Goal: Check status

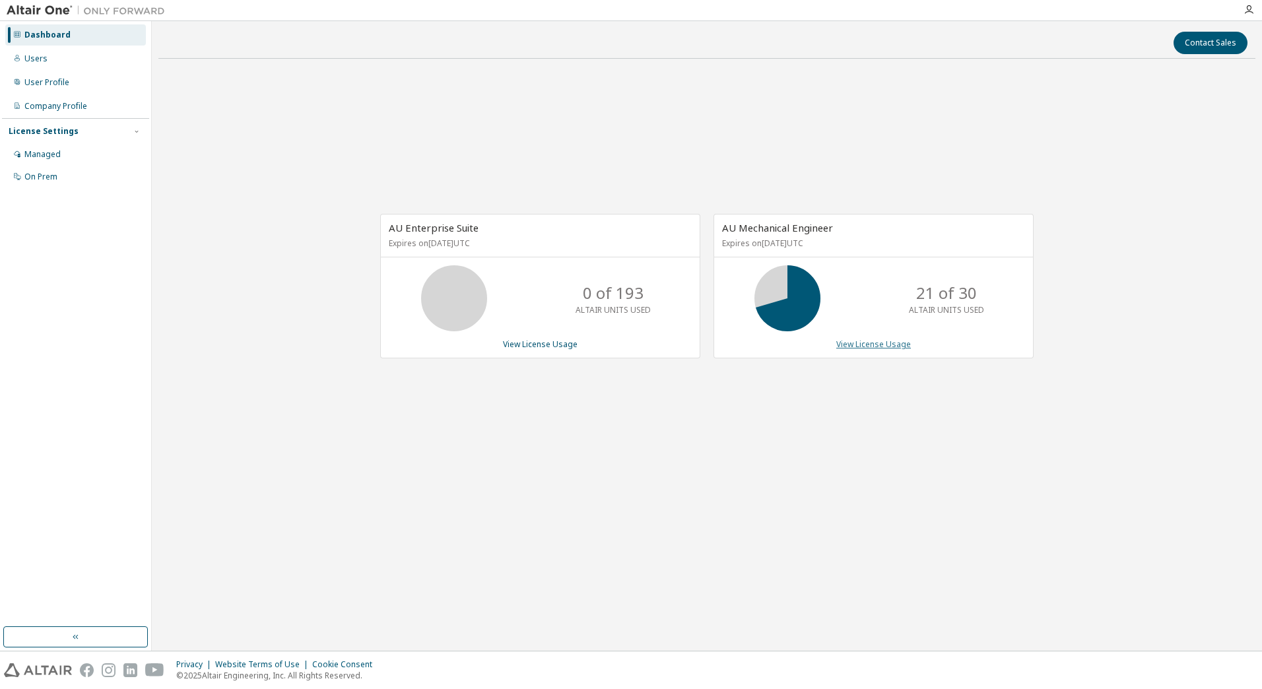
click at [901, 345] on link "View License Usage" at bounding box center [873, 343] width 75 height 11
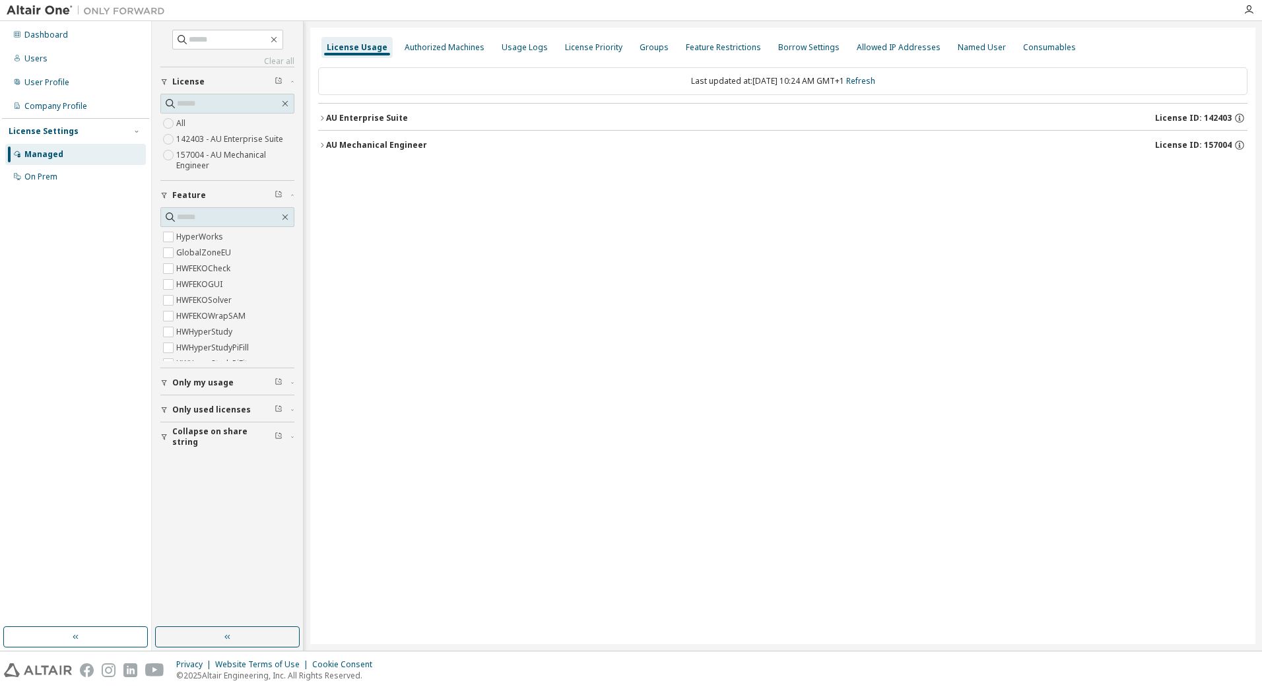
click at [185, 154] on label "157004 - AU Mechanical Engineer" at bounding box center [235, 160] width 118 height 26
click at [385, 117] on div "AU Mechanical Engineer" at bounding box center [376, 118] width 101 height 11
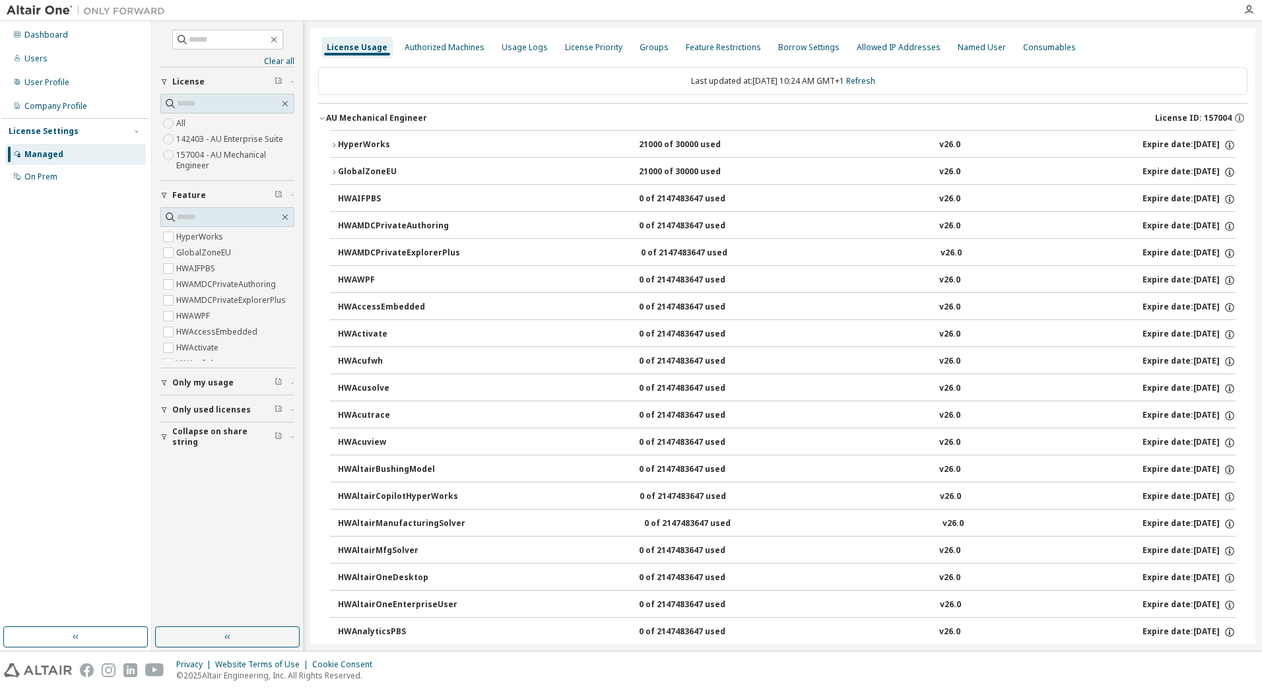
click at [463, 146] on div "HyperWorks 21000 of 30000 used v26.0 Expire date: 2026-04-01" at bounding box center [786, 145] width 897 height 12
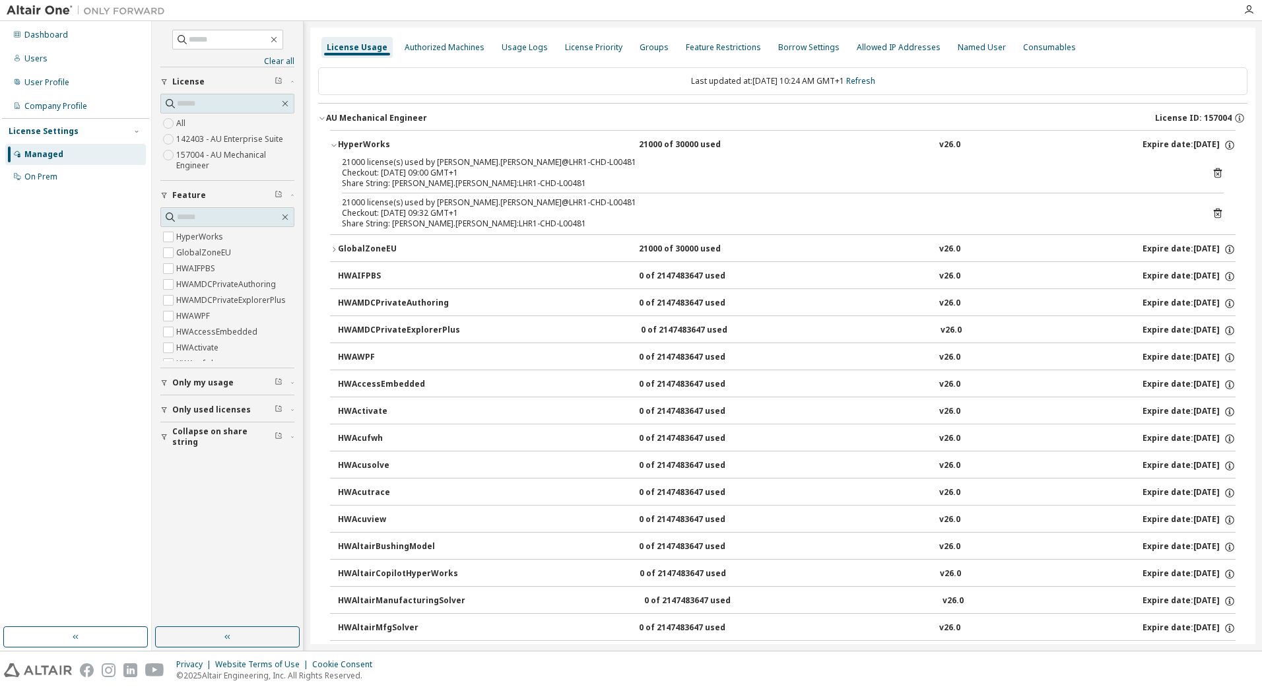
click at [359, 245] on div "GlobalZoneEU" at bounding box center [397, 249] width 119 height 12
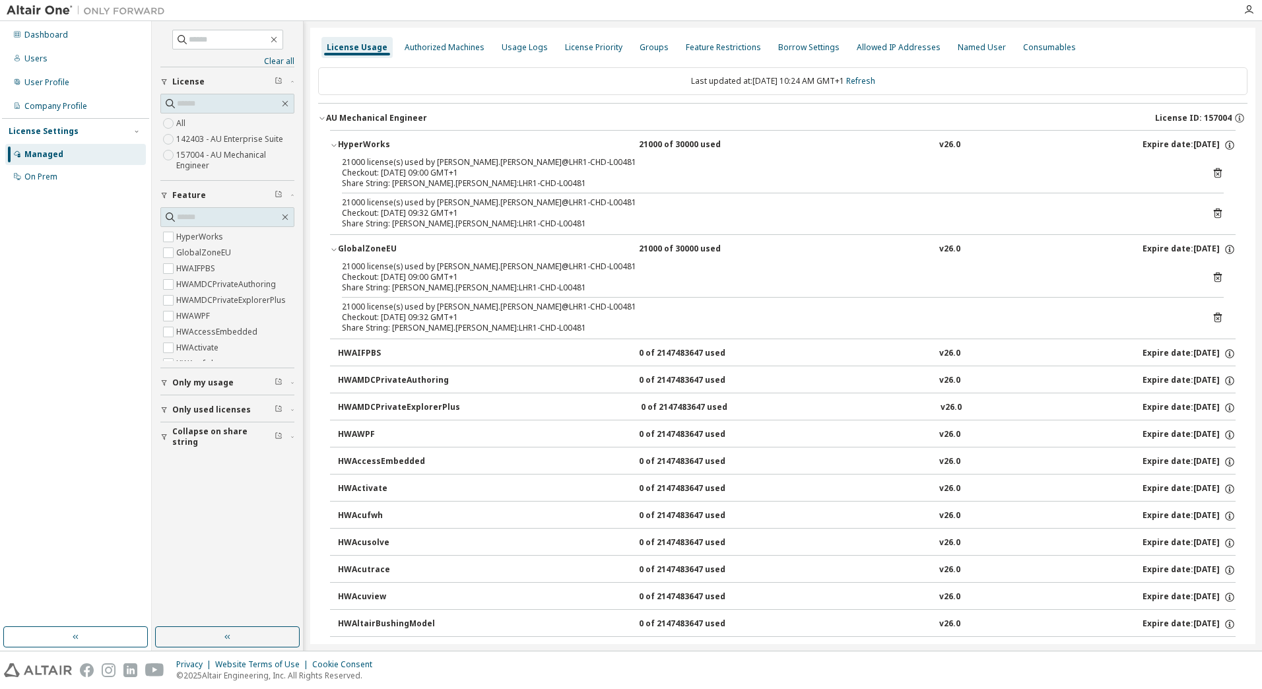
click at [372, 352] on div "HWAIFPBS" at bounding box center [397, 354] width 119 height 12
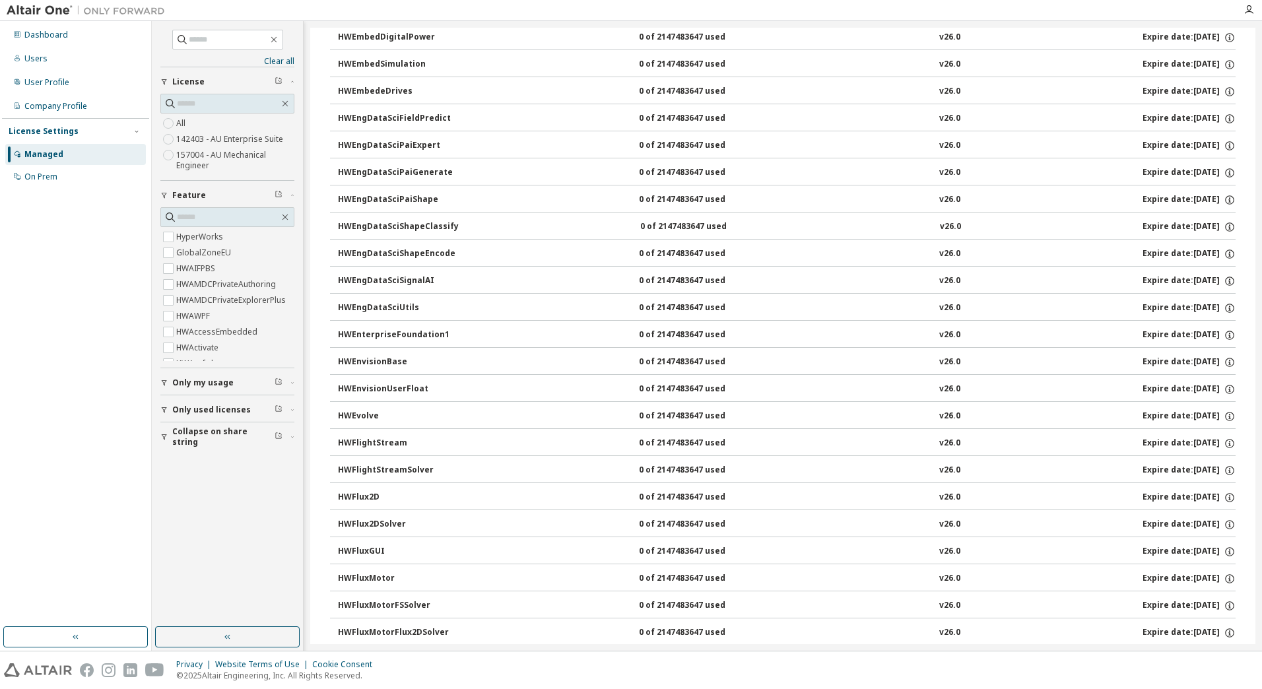
scroll to position [1452, 0]
